Goal: Information Seeking & Learning: Learn about a topic

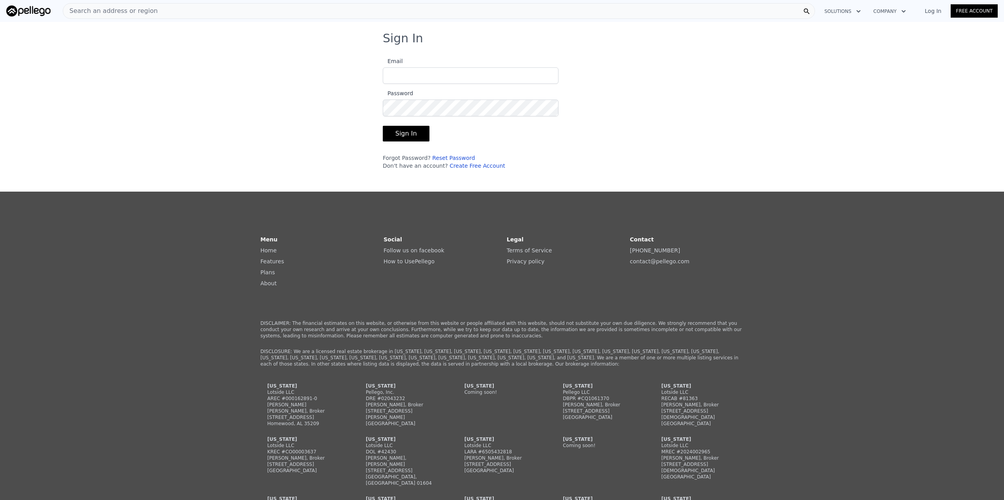
type input "[PERSON_NAME][EMAIL_ADDRESS][DOMAIN_NAME]"
click at [391, 135] on button "Sign In" at bounding box center [406, 134] width 47 height 16
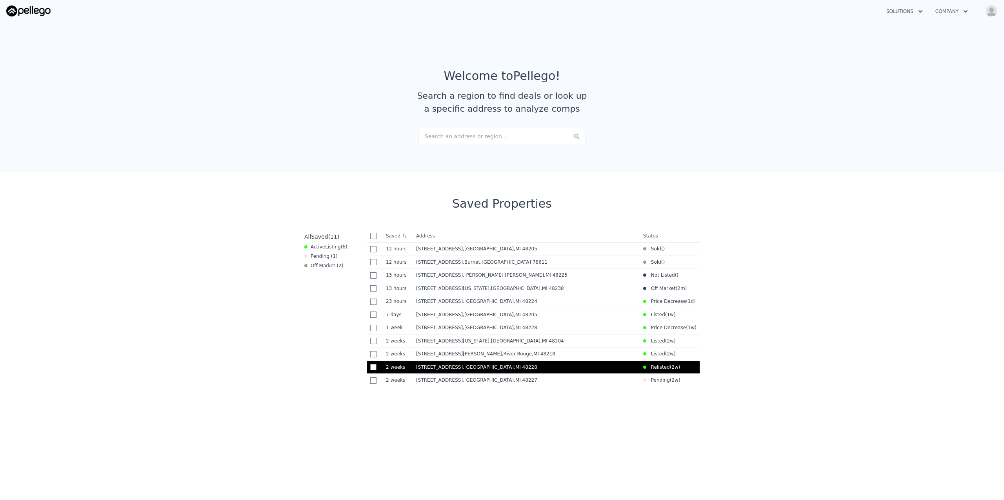
click at [428, 370] on span "[STREET_ADDRESS]" at bounding box center [439, 367] width 47 height 5
